Goal: Use online tool/utility: Utilize a website feature to perform a specific function

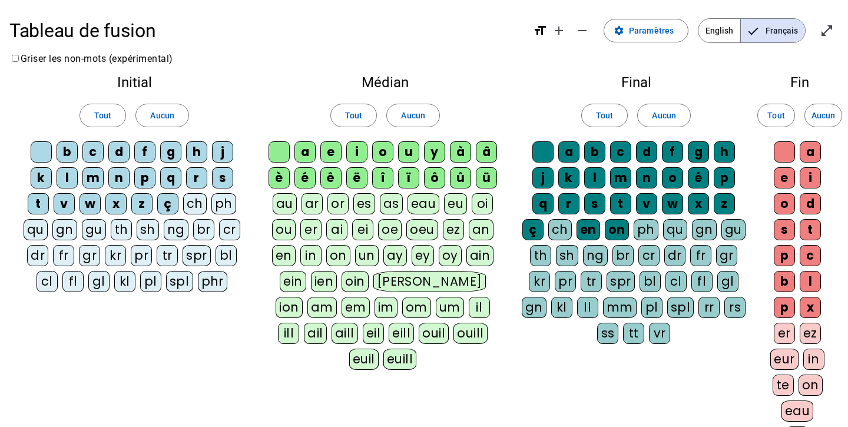
click at [459, 205] on div "eu" at bounding box center [455, 203] width 23 height 21
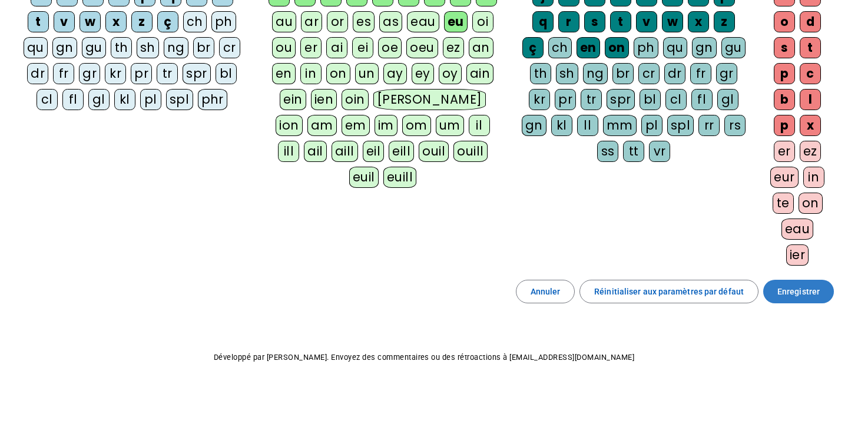
click at [799, 297] on span "Enregistrer" at bounding box center [799, 292] width 42 height 14
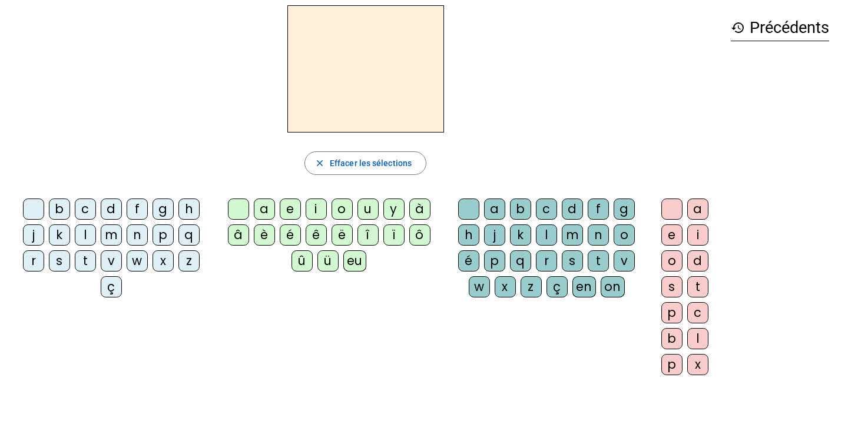
scroll to position [29, 0]
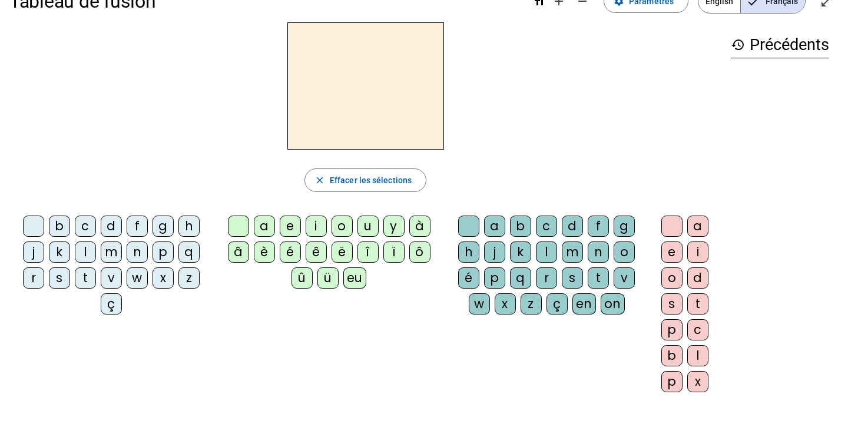
click at [139, 226] on div "f" at bounding box center [137, 226] width 21 height 21
click at [354, 283] on div "eu" at bounding box center [354, 277] width 23 height 21
click at [168, 252] on div "p" at bounding box center [163, 252] width 21 height 21
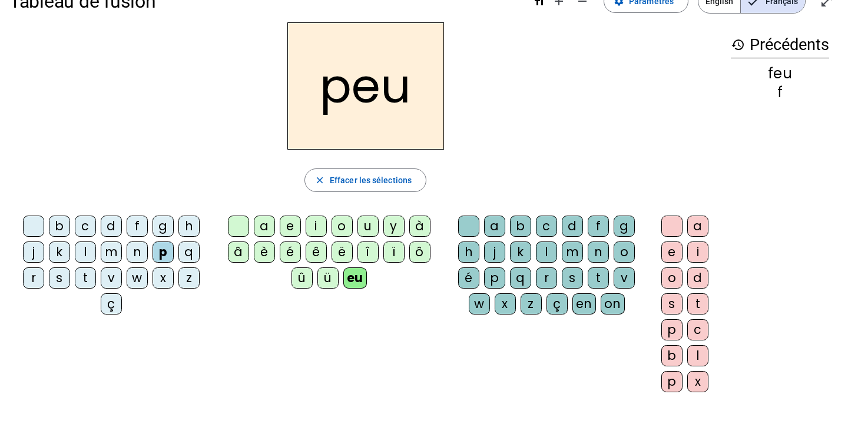
click at [32, 257] on div "j" at bounding box center [33, 252] width 21 height 21
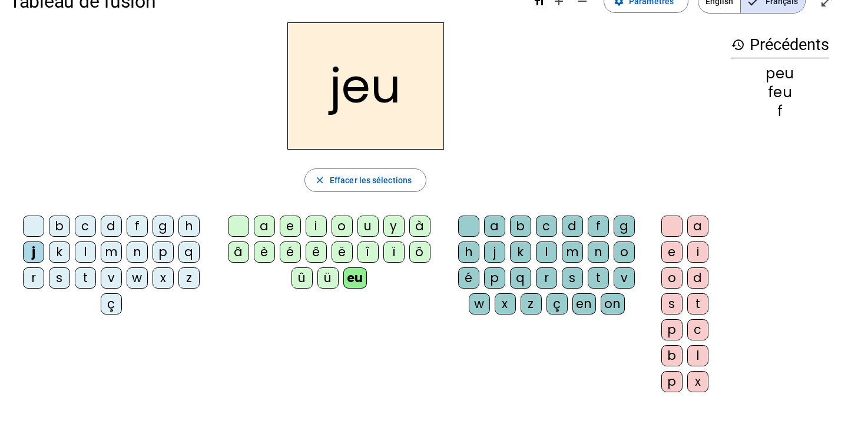
click at [293, 228] on div "e" at bounding box center [290, 226] width 21 height 21
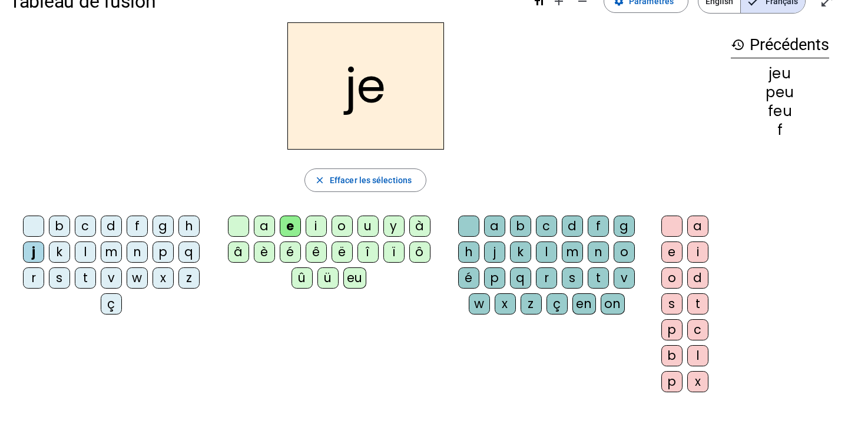
click at [105, 226] on div "d" at bounding box center [111, 226] width 21 height 21
click at [136, 251] on div "n" at bounding box center [137, 252] width 21 height 21
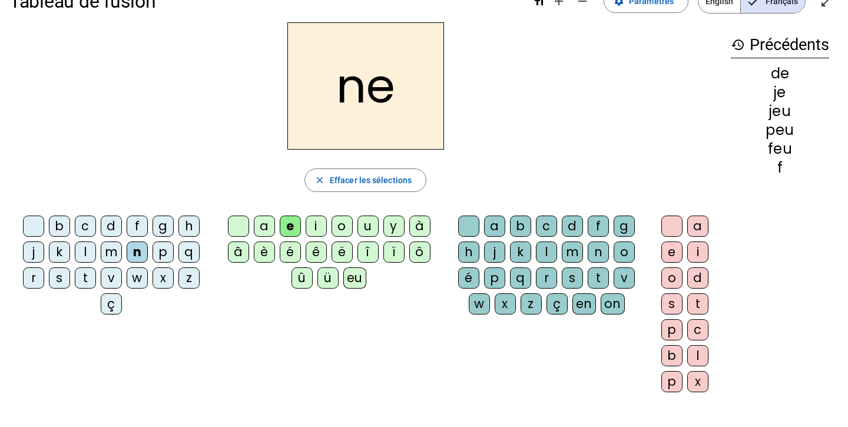
click at [58, 275] on div "s" at bounding box center [59, 277] width 21 height 21
click at [548, 256] on div "l" at bounding box center [546, 252] width 21 height 21
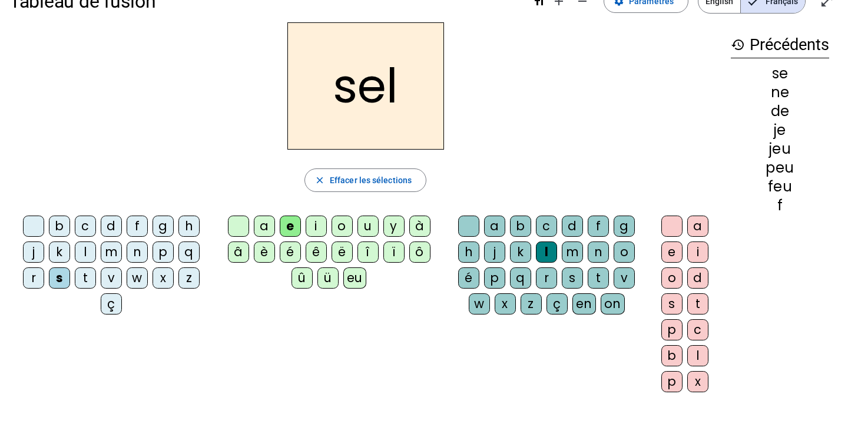
click at [87, 282] on div "t" at bounding box center [85, 277] width 21 height 21
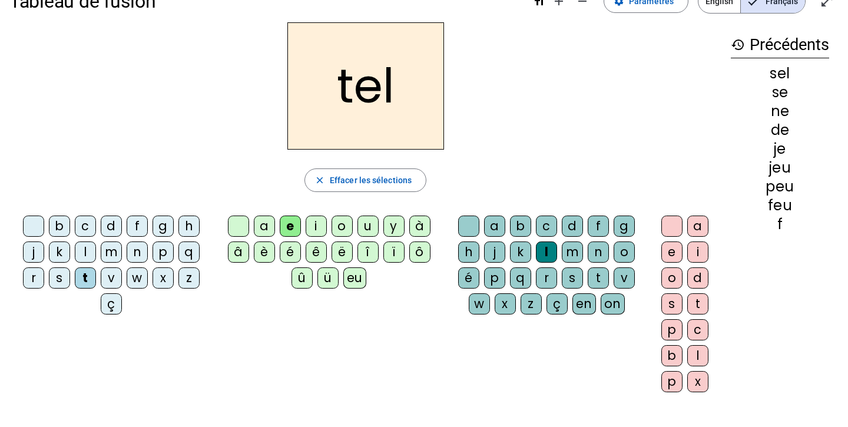
click at [61, 228] on div "b" at bounding box center [59, 226] width 21 height 21
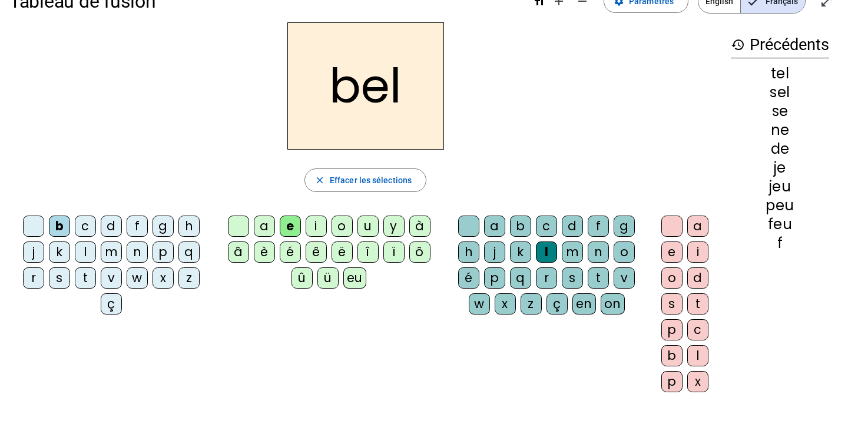
click at [263, 222] on div "a" at bounding box center [264, 226] width 21 height 21
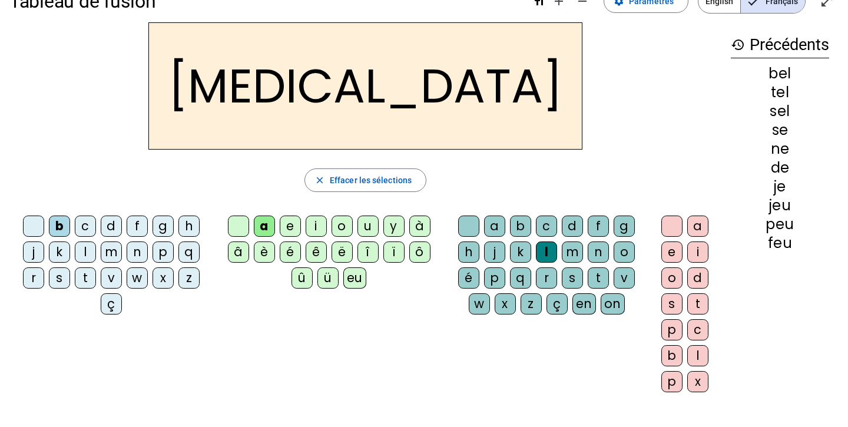
click at [548, 233] on div "c" at bounding box center [546, 226] width 21 height 21
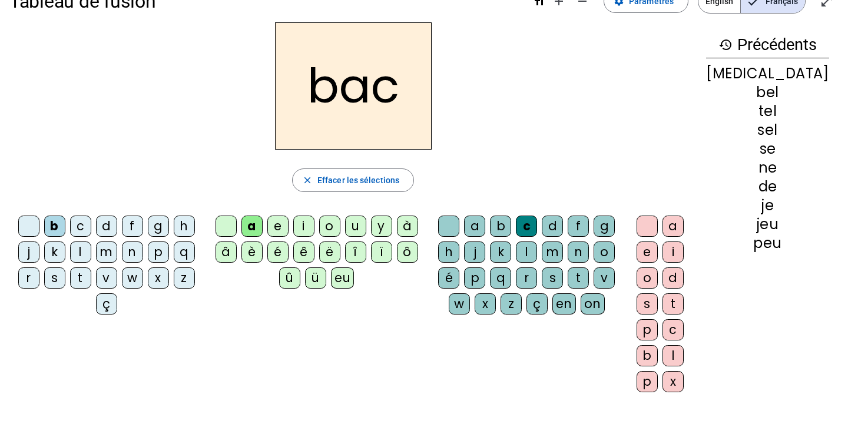
click at [537, 274] on div "r" at bounding box center [526, 277] width 21 height 21
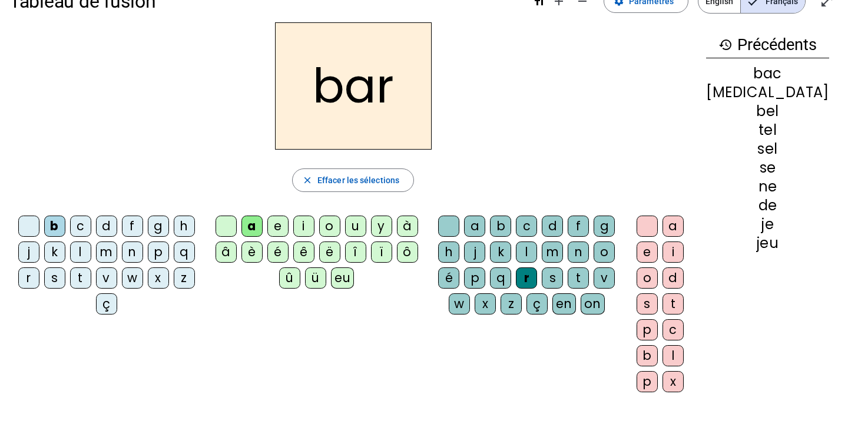
click at [168, 256] on div "p" at bounding box center [158, 252] width 21 height 21
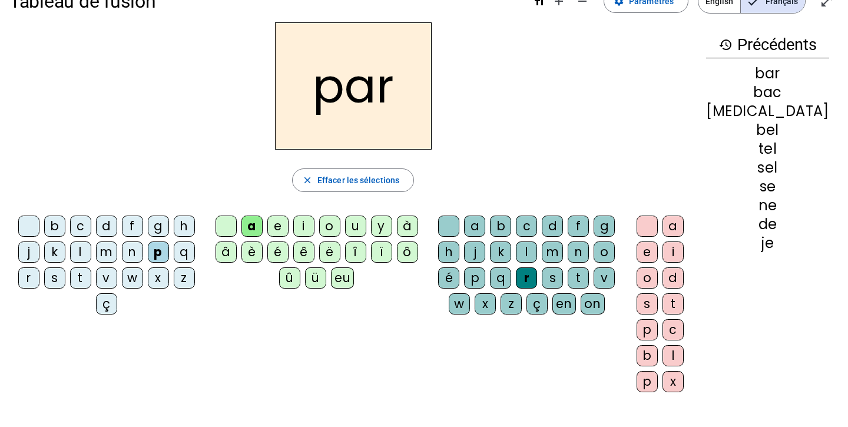
click at [366, 226] on div "u" at bounding box center [355, 226] width 21 height 21
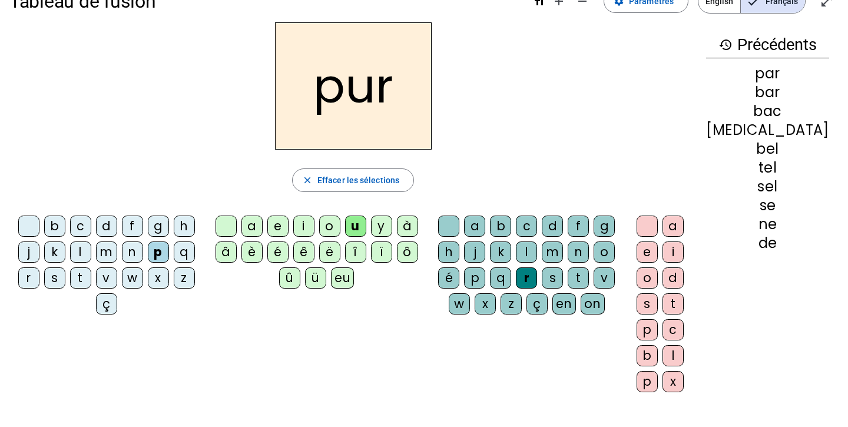
click at [100, 225] on div "d" at bounding box center [106, 226] width 21 height 21
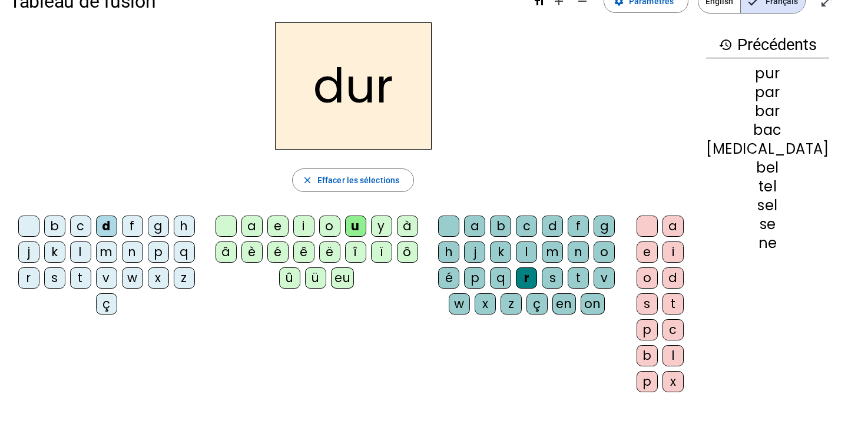
click at [117, 256] on div "m" at bounding box center [106, 252] width 21 height 21
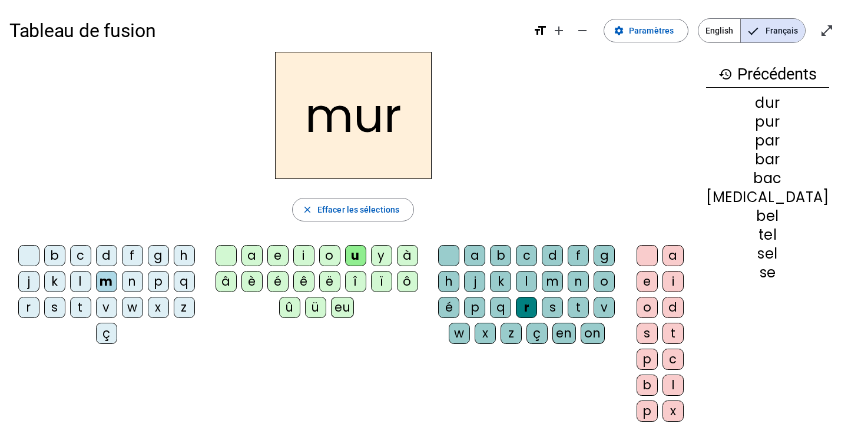
scroll to position [0, 0]
